Goal: Task Accomplishment & Management: Manage account settings

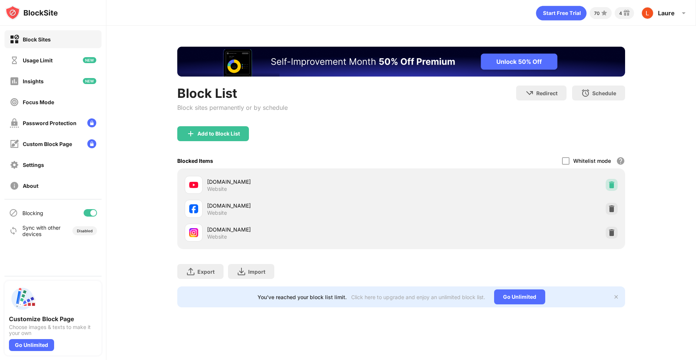
click at [608, 182] on img at bounding box center [611, 184] width 7 height 7
